Goal: Information Seeking & Learning: Learn about a topic

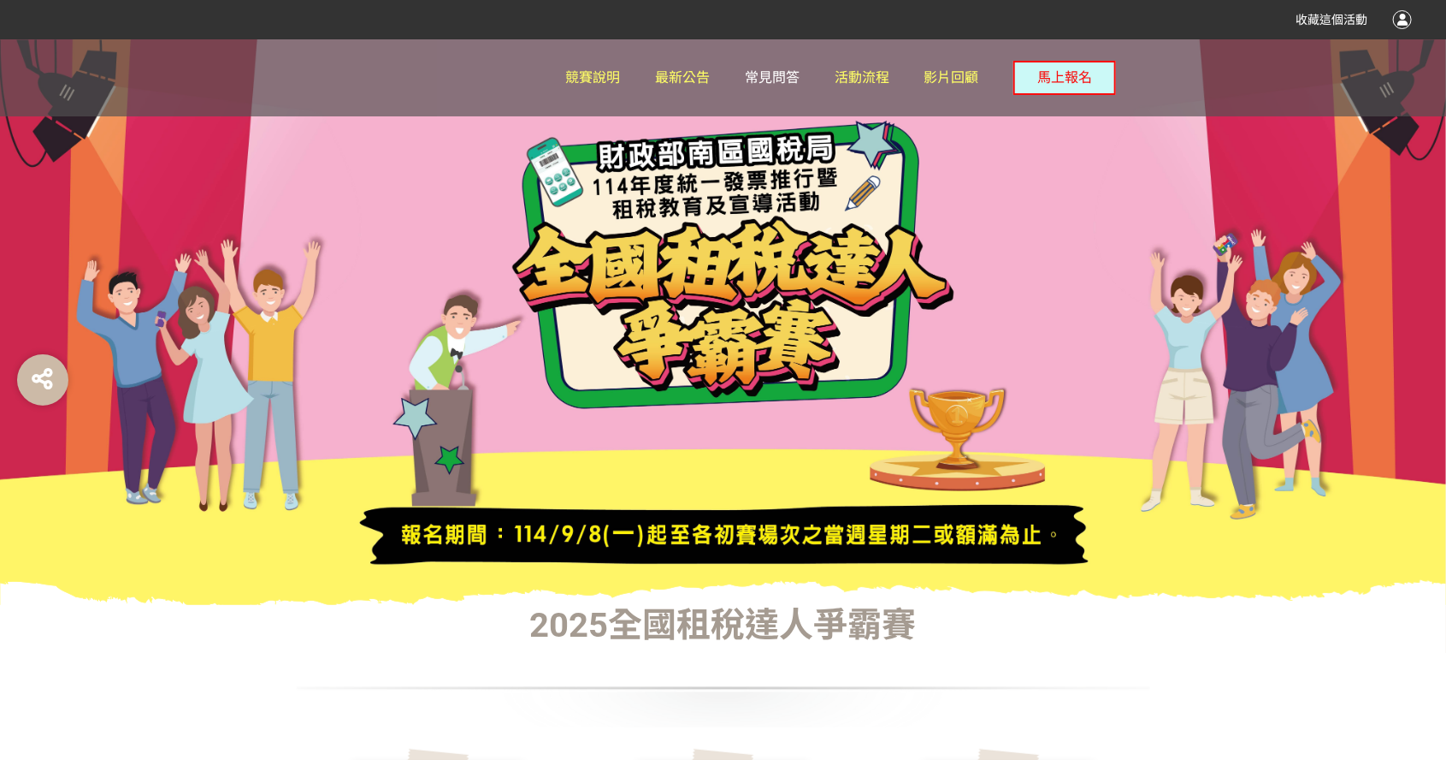
click at [780, 84] on span "常見問答" at bounding box center [772, 77] width 55 height 16
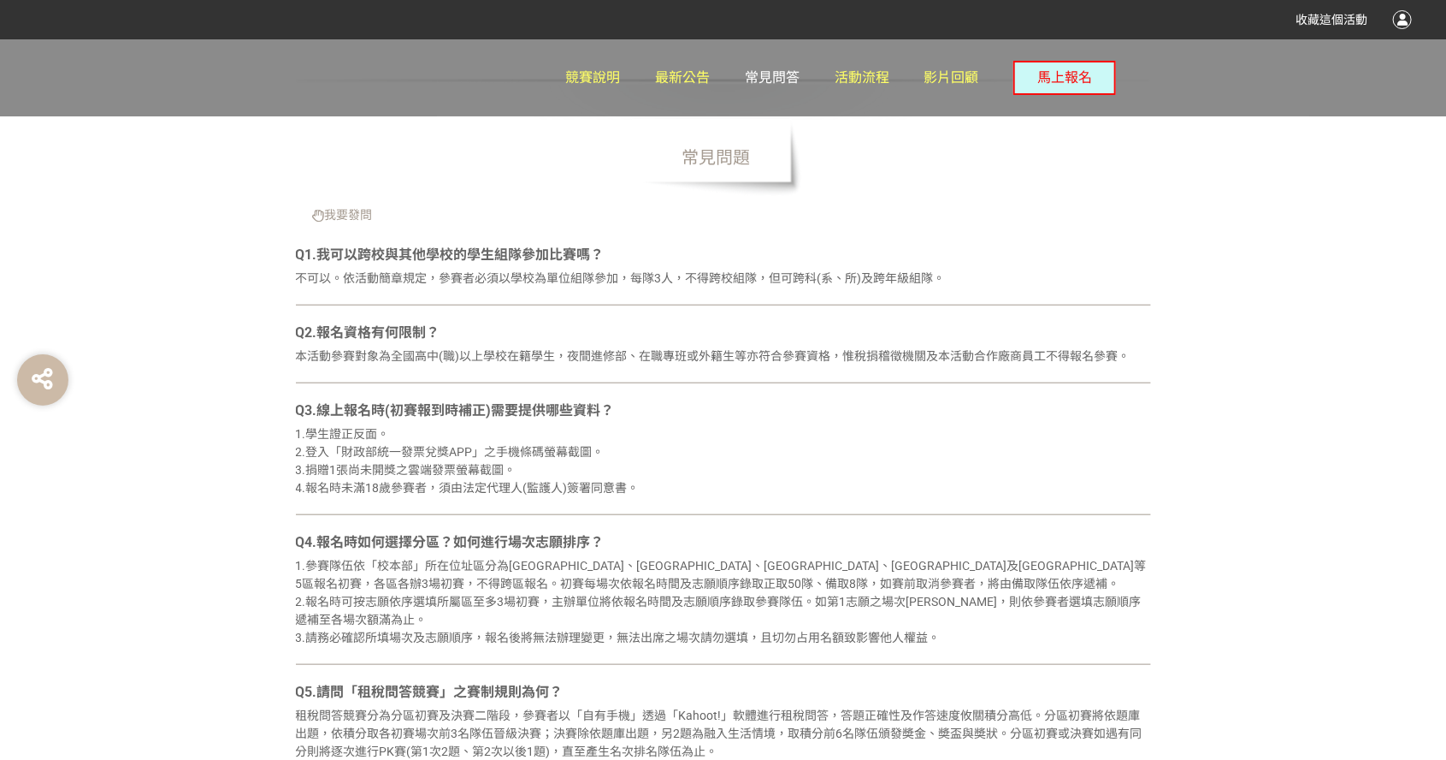
scroll to position [603, 0]
click at [689, 80] on span "最新公告" at bounding box center [682, 77] width 55 height 16
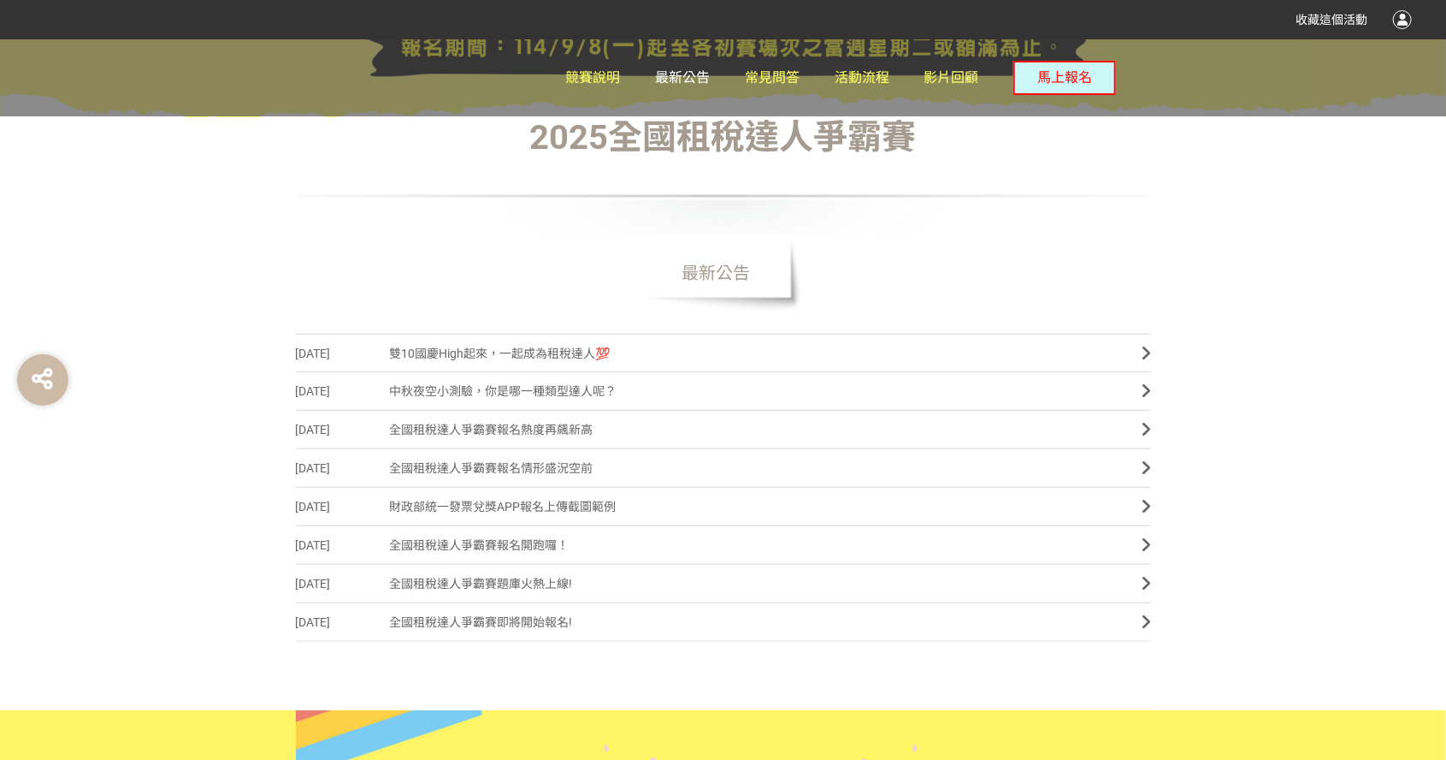
scroll to position [486, 0]
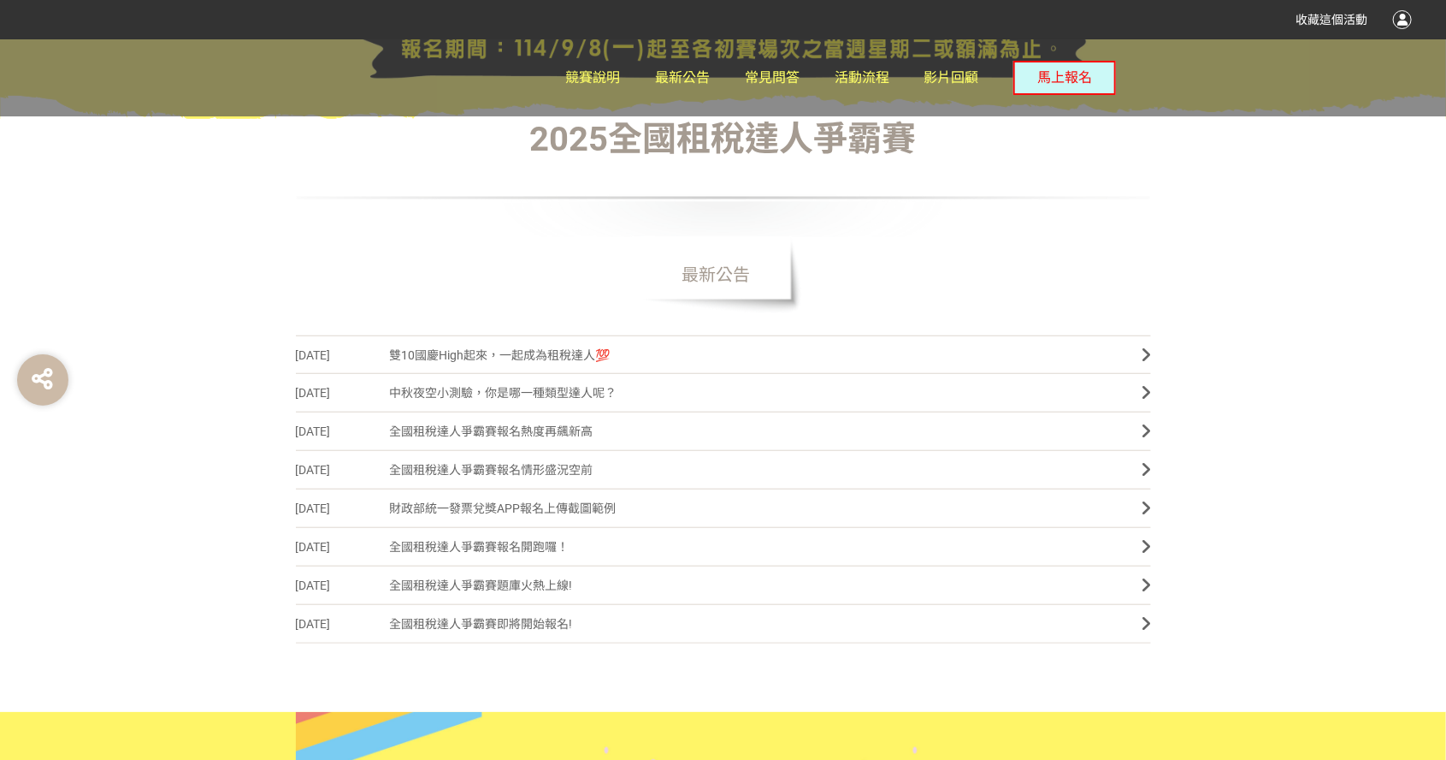
click at [1137, 578] on link "[DATE] 全國租稅達人爭霸賽題庫火熱上線!" at bounding box center [723, 585] width 855 height 38
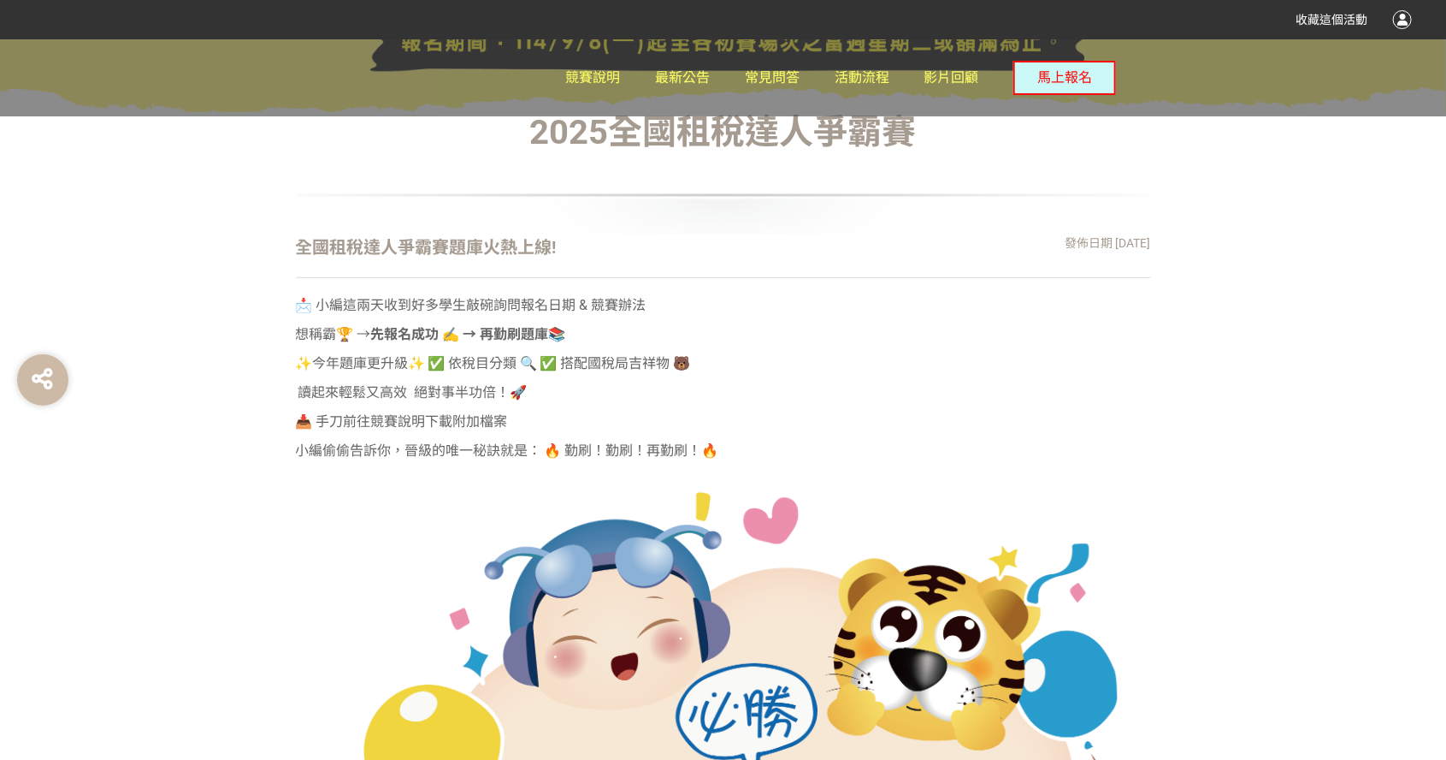
scroll to position [444, 0]
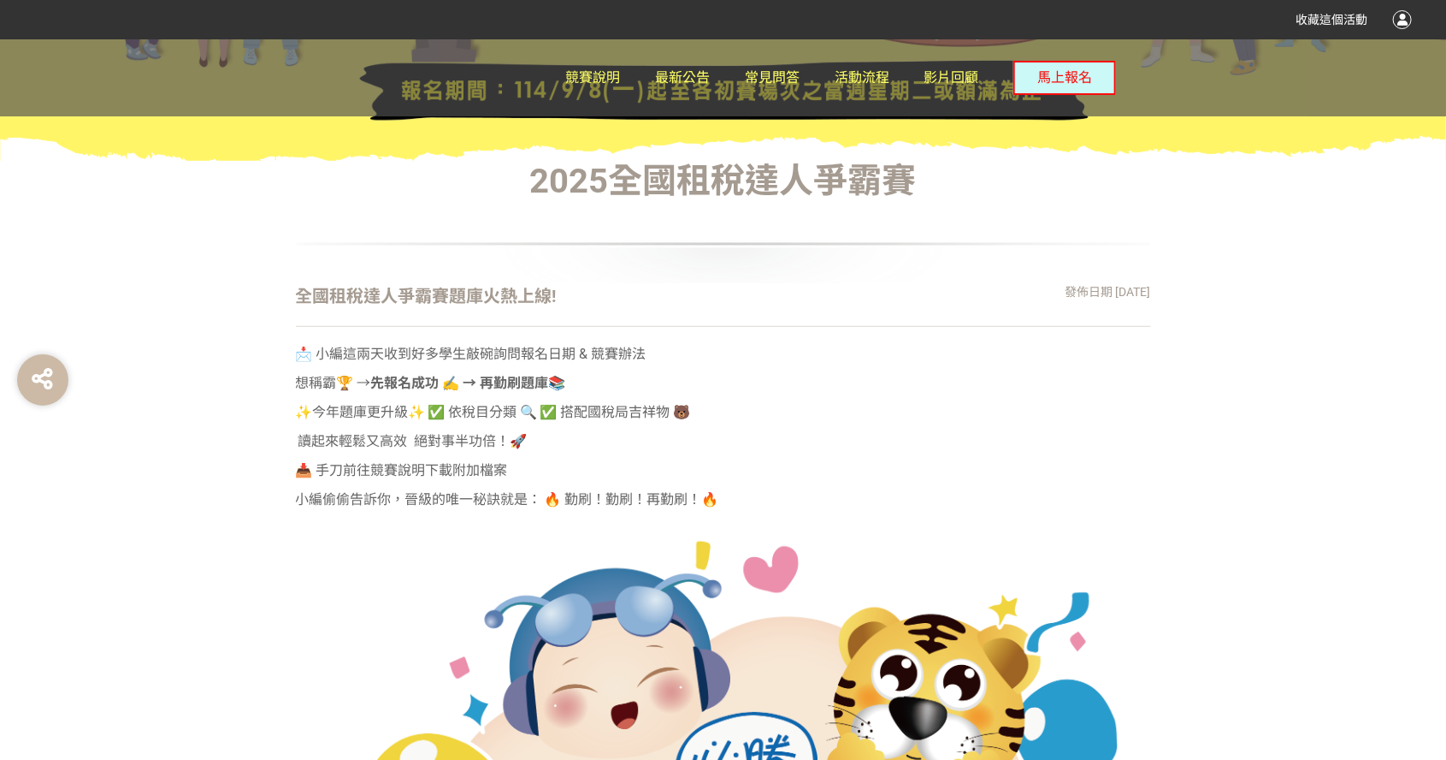
click at [515, 380] on strong "先報名成功 ✍️ → 再勤刷題庫" at bounding box center [460, 383] width 178 height 16
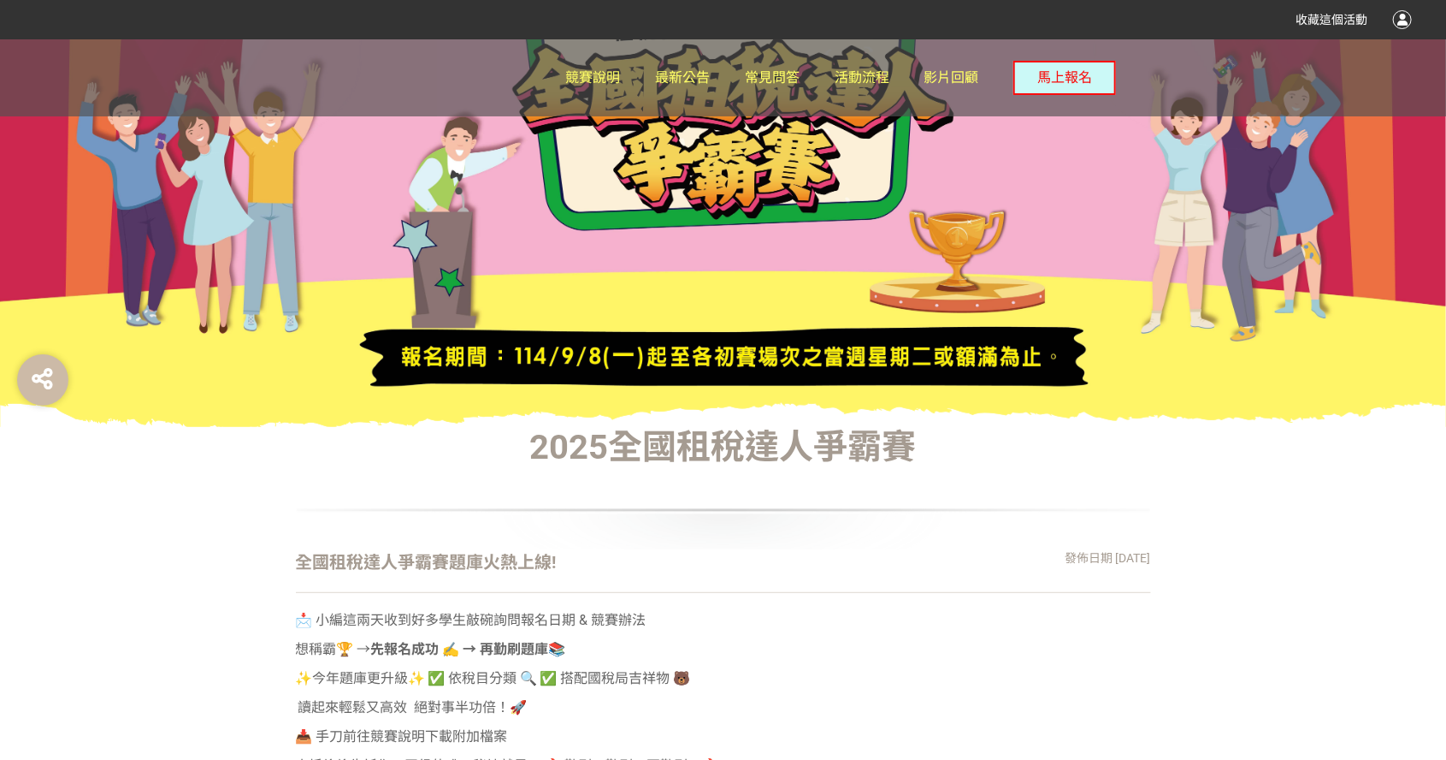
scroll to position [0, 0]
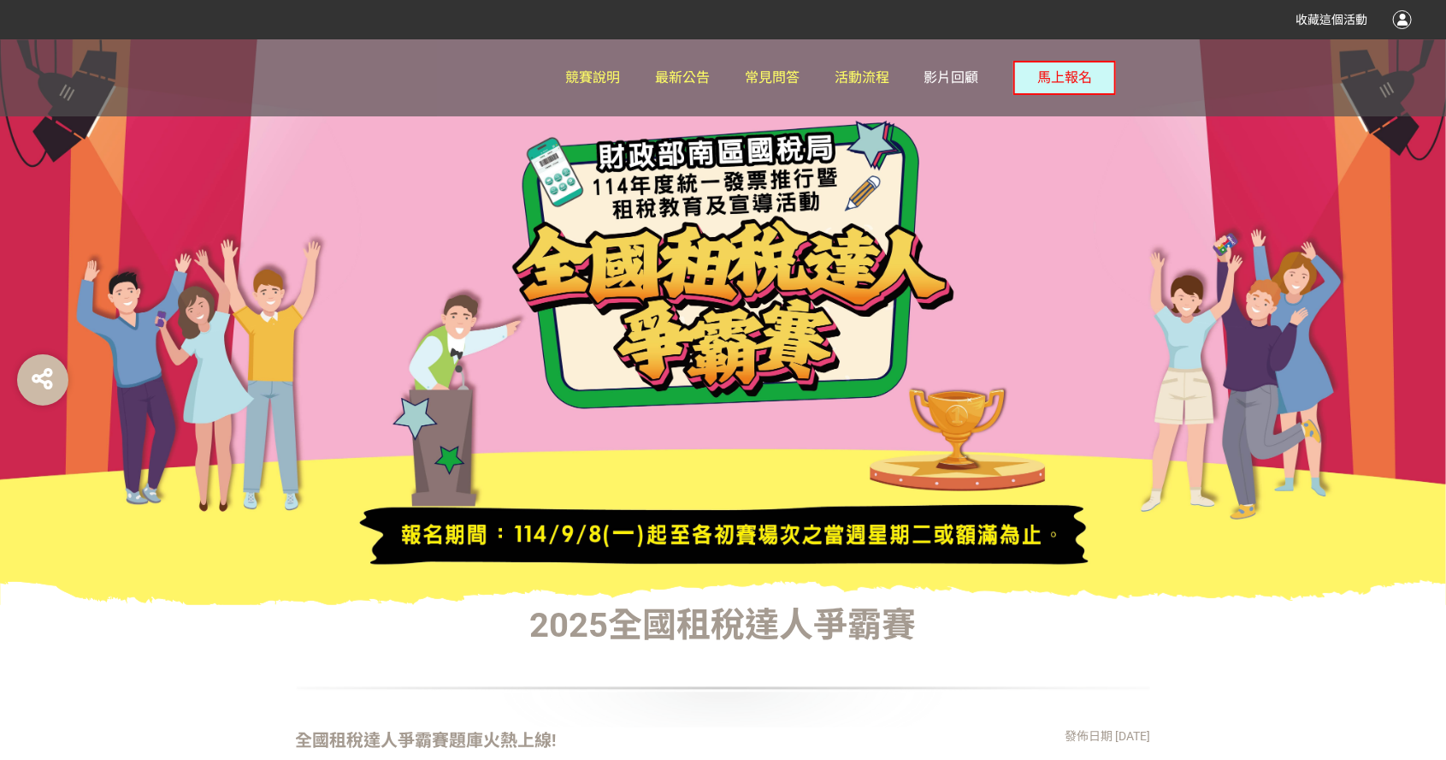
click at [972, 69] on span "影片回顧" at bounding box center [952, 77] width 55 height 16
click at [881, 68] on link "活動流程" at bounding box center [862, 77] width 55 height 77
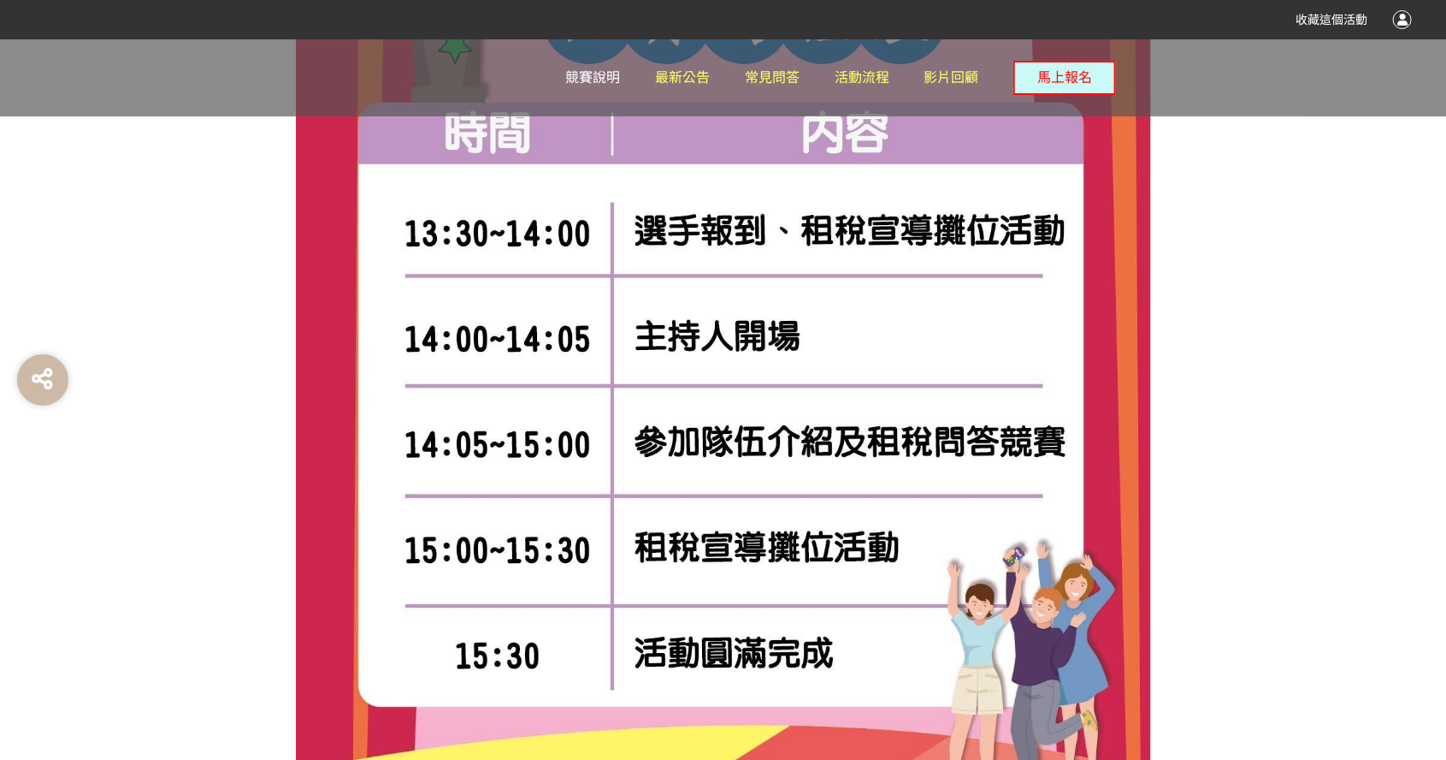
click at [591, 72] on span "競賽說明" at bounding box center [593, 77] width 55 height 16
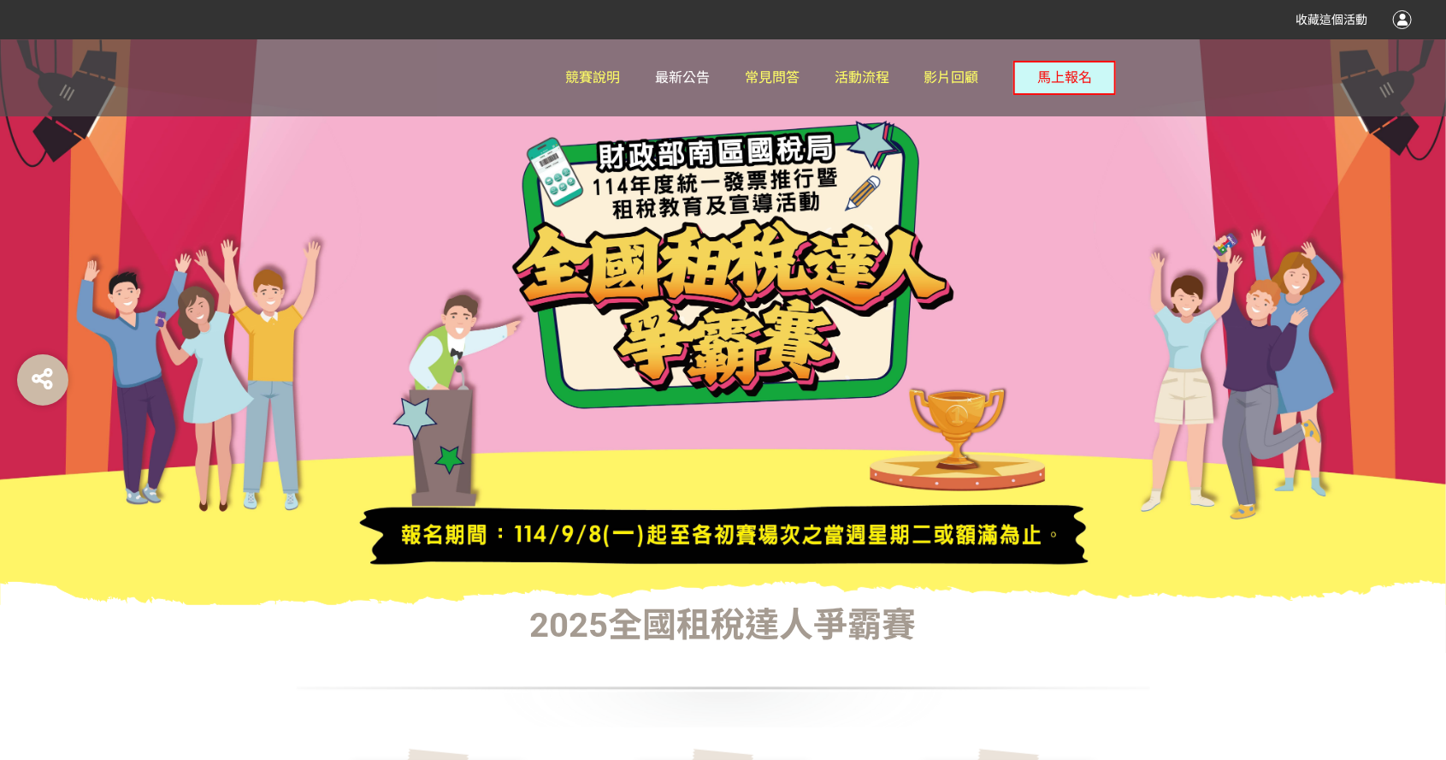
click at [699, 73] on span "最新公告" at bounding box center [682, 77] width 55 height 16
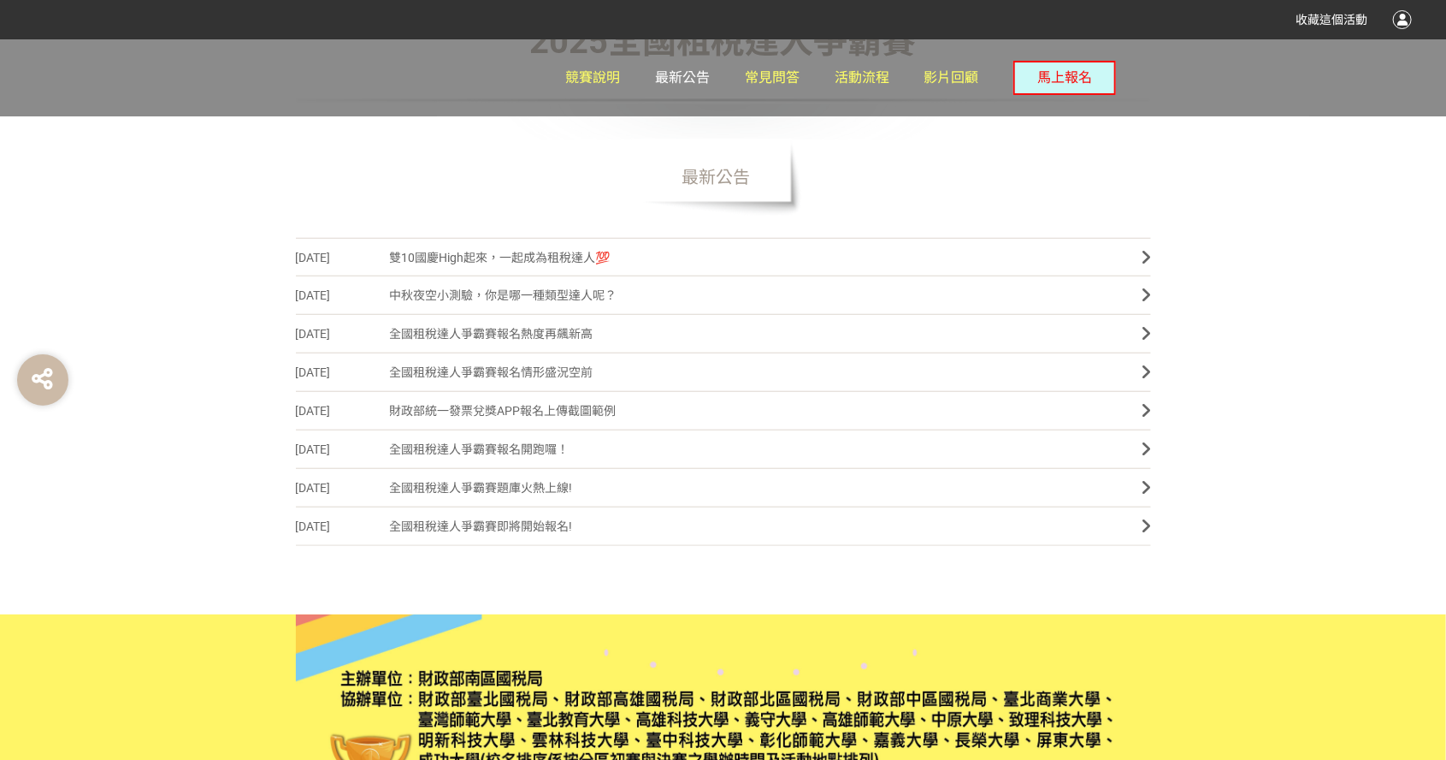
scroll to position [586, 0]
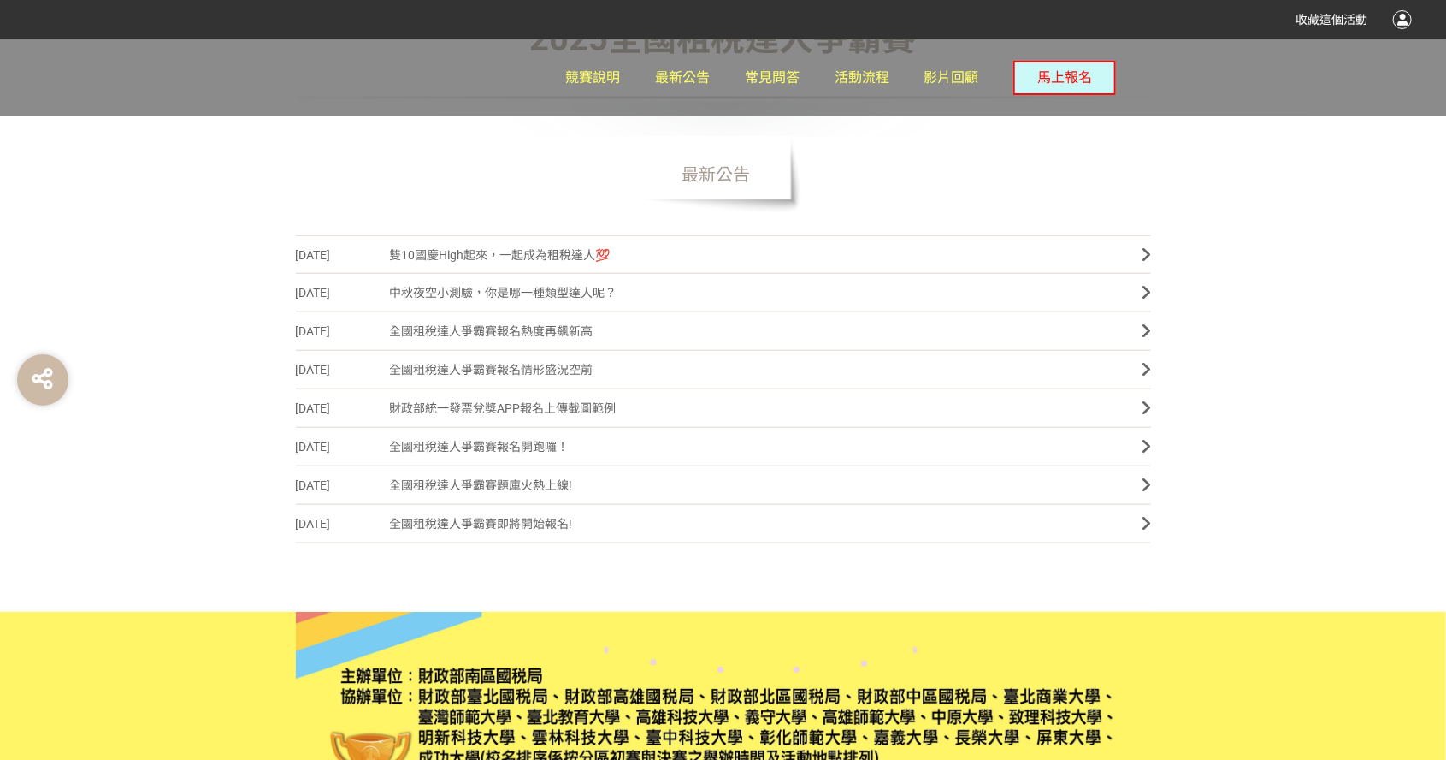
click at [1126, 253] on link "[DATE] 雙10國慶High起來，一起成為租稅達人💯" at bounding box center [723, 254] width 855 height 38
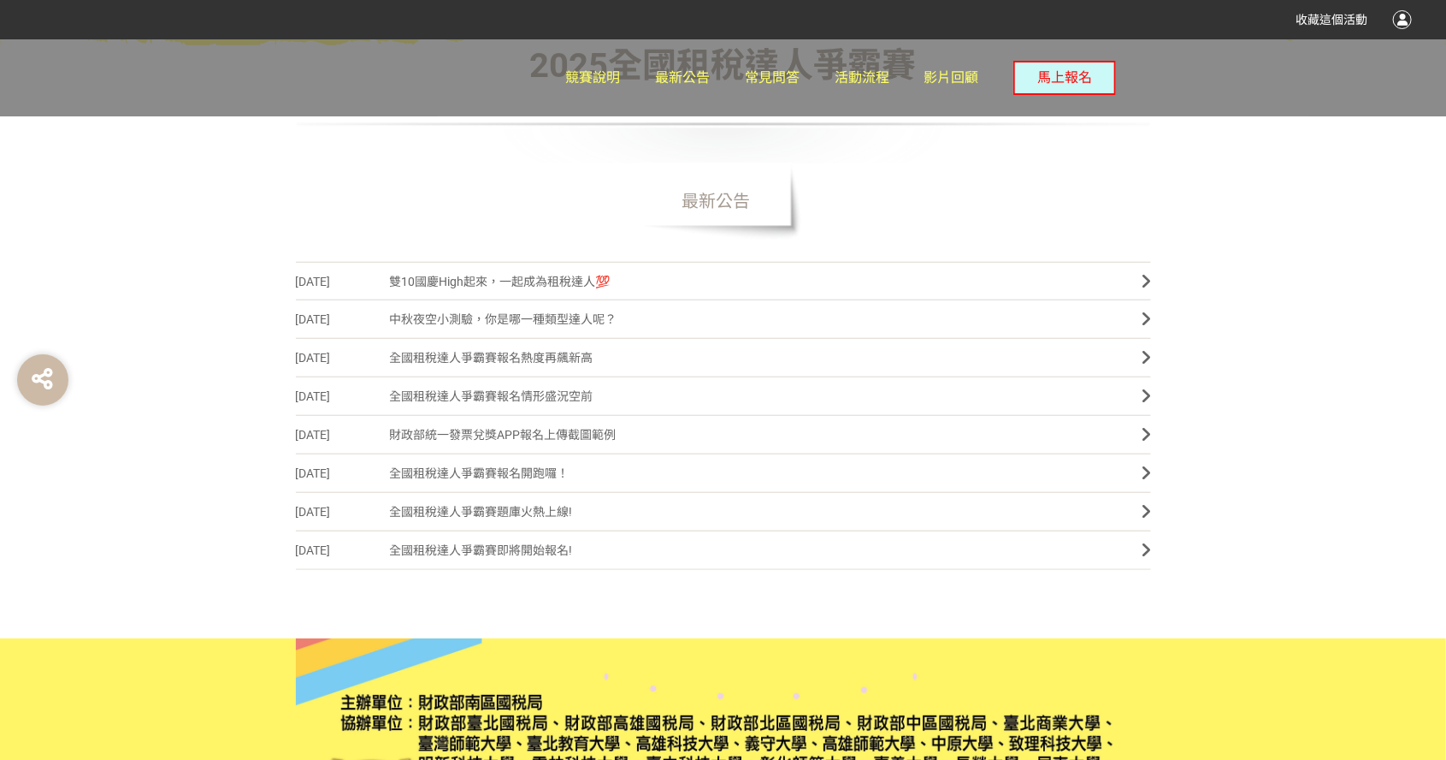
scroll to position [586, 0]
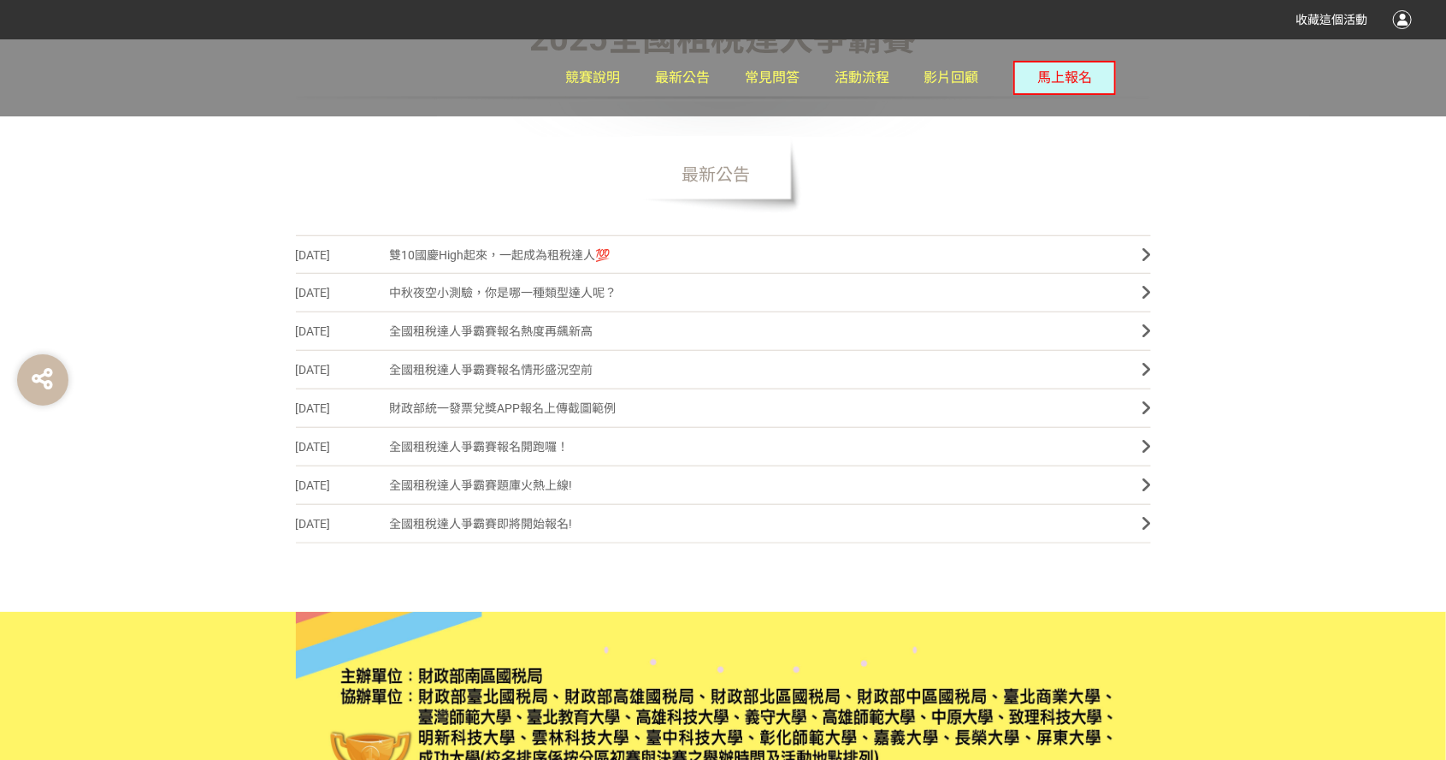
click at [689, 295] on span "中秋夜空小測驗，你是哪一種類型達人呢？" at bounding box center [753, 293] width 727 height 38
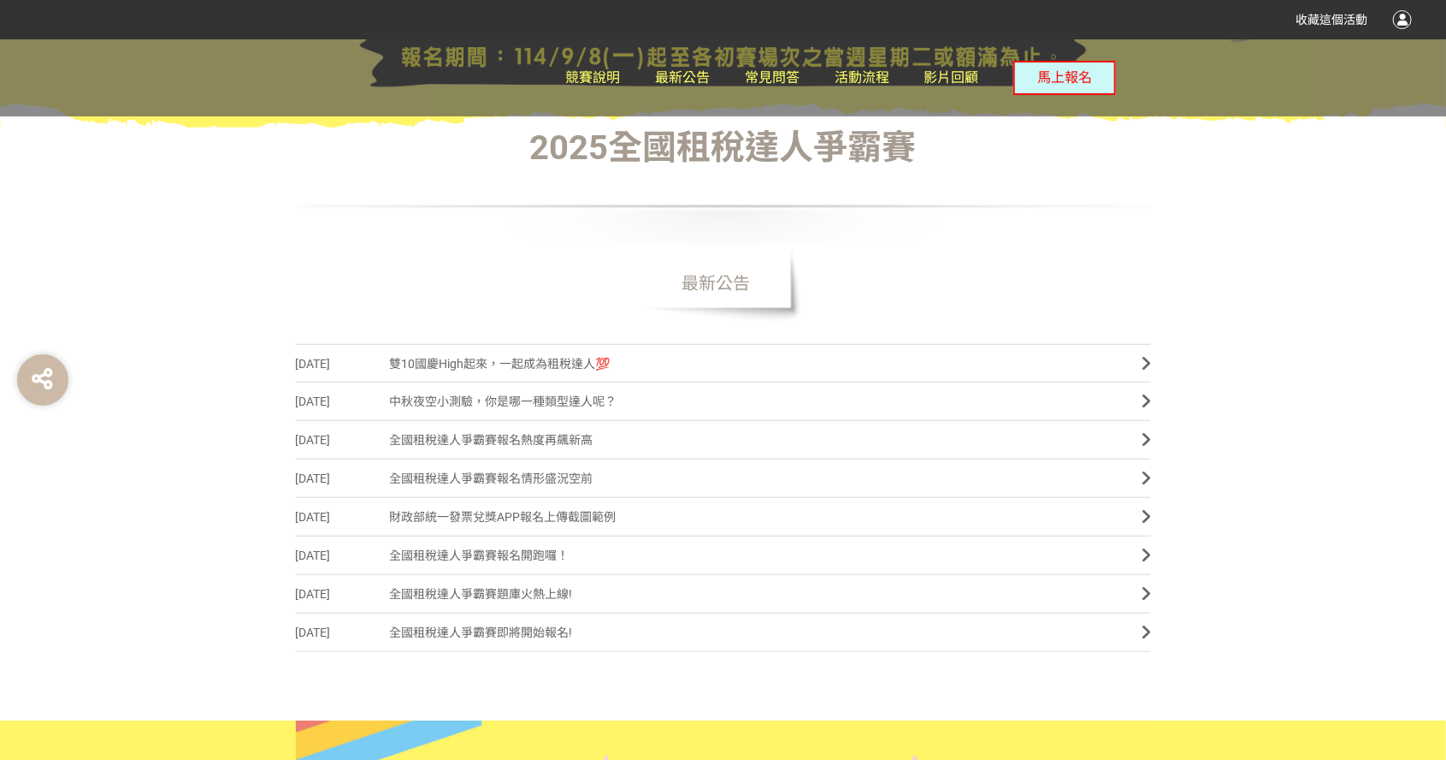
scroll to position [486, 0]
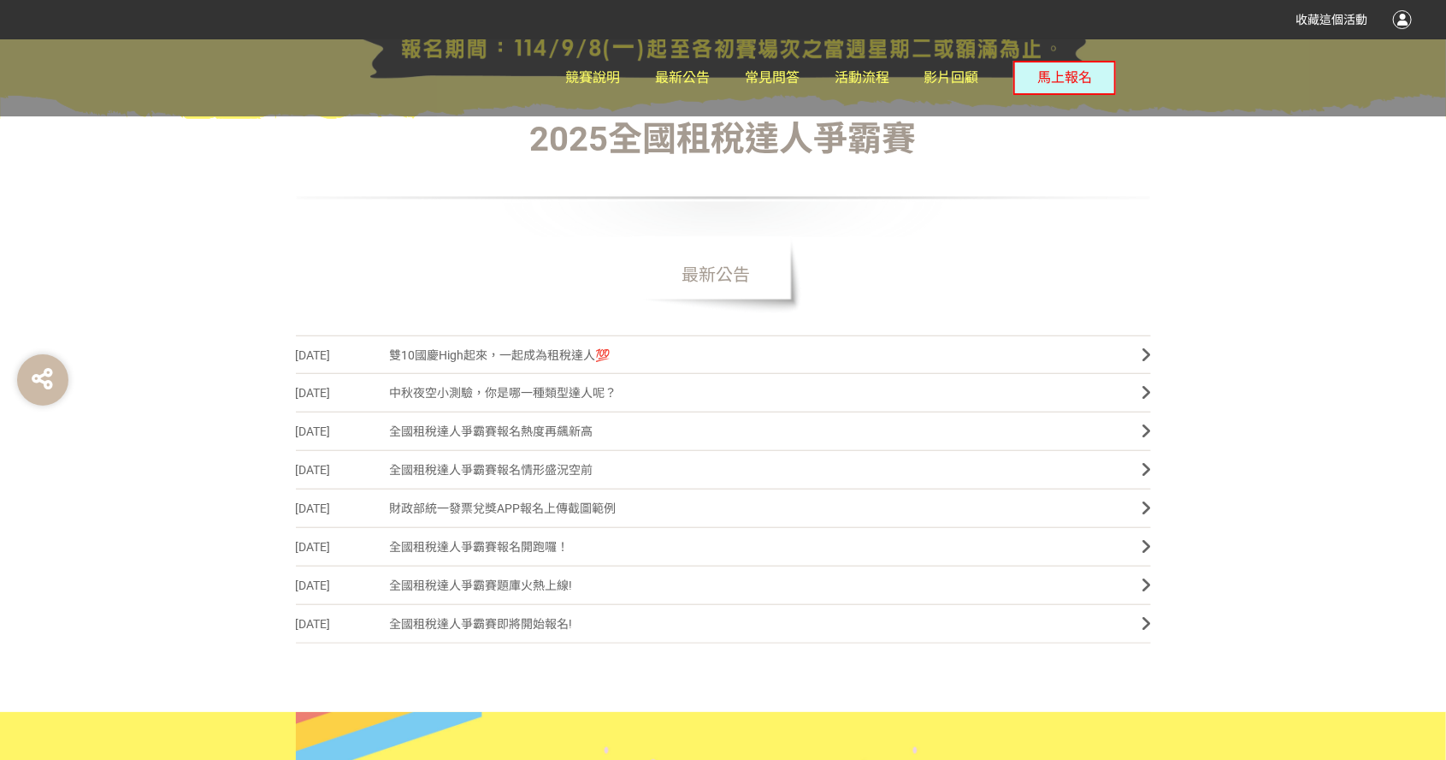
click at [1146, 436] on icon at bounding box center [1147, 431] width 9 height 17
click at [1139, 476] on link "[DATE] 全國租稅達人爭霸賽報名情形盛況空前" at bounding box center [723, 470] width 855 height 38
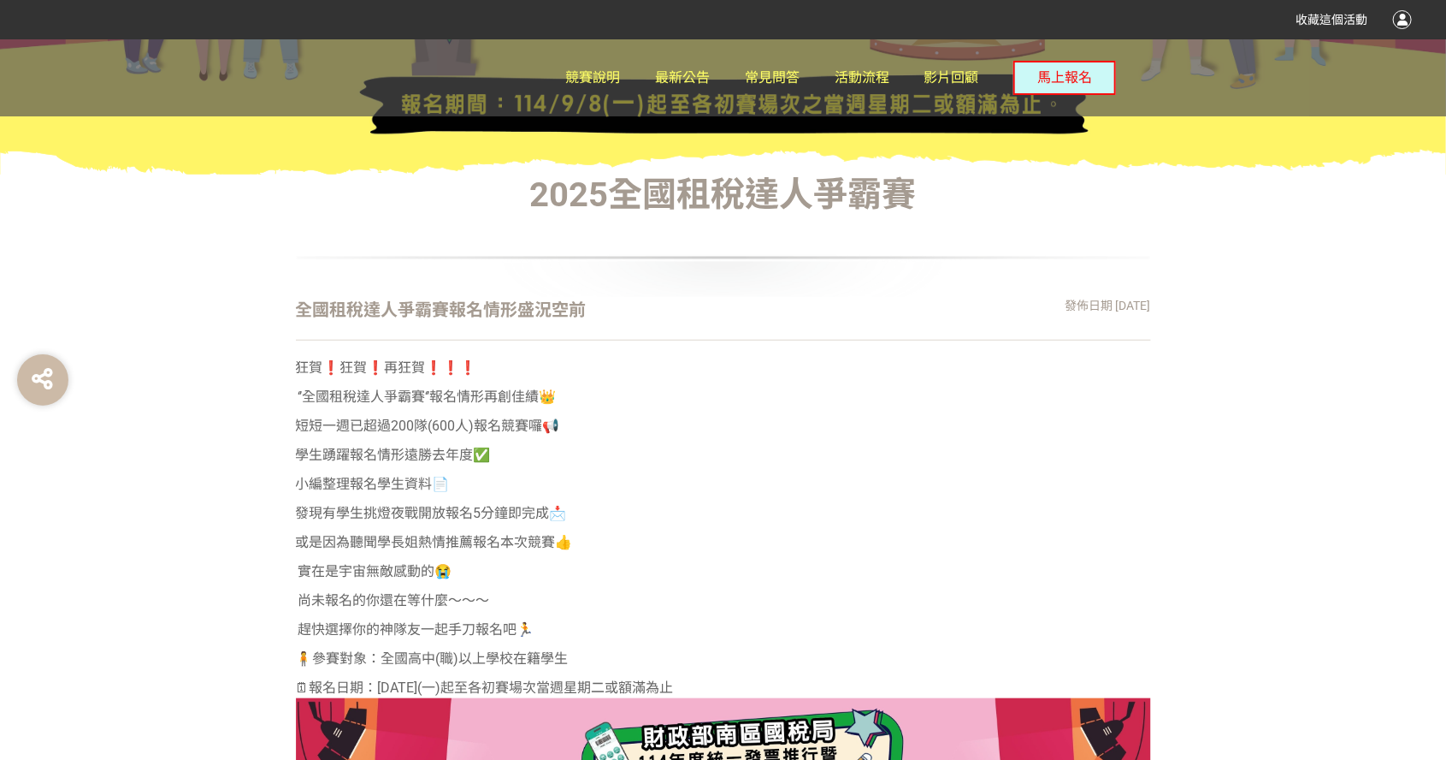
scroll to position [431, 0]
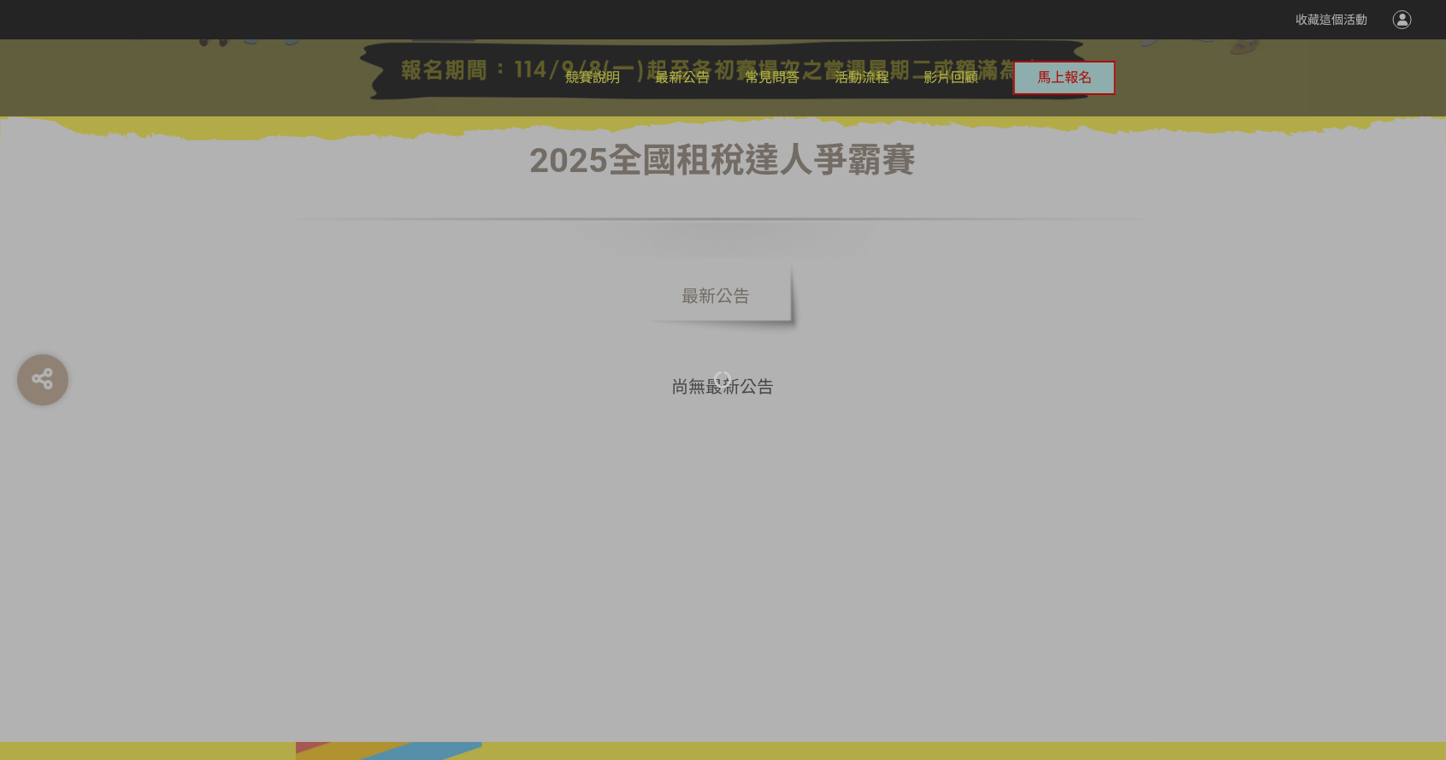
scroll to position [486, 0]
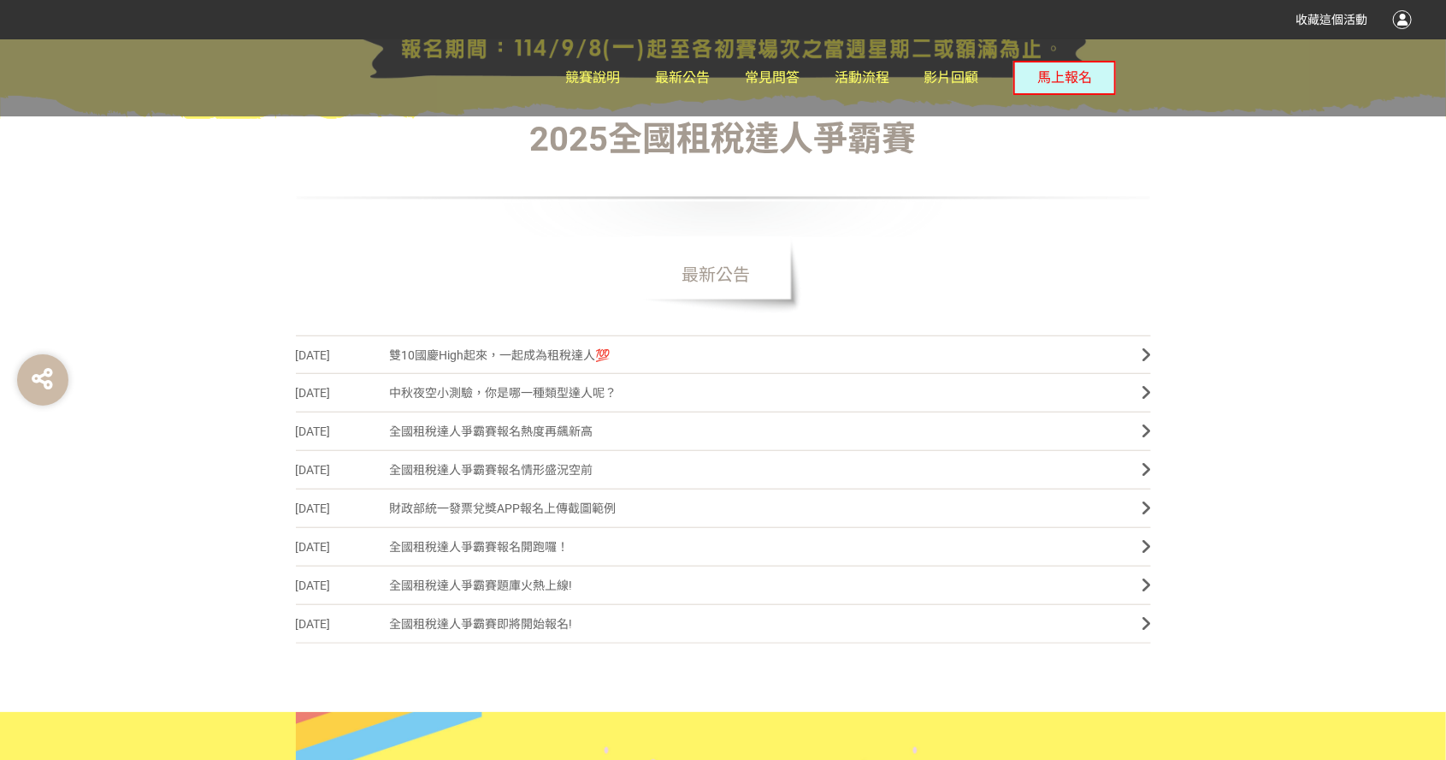
click at [1107, 533] on span "全國租稅達人爭霸賽報名開跑囉！" at bounding box center [753, 547] width 727 height 38
